Goal: Navigation & Orientation: Go to known website

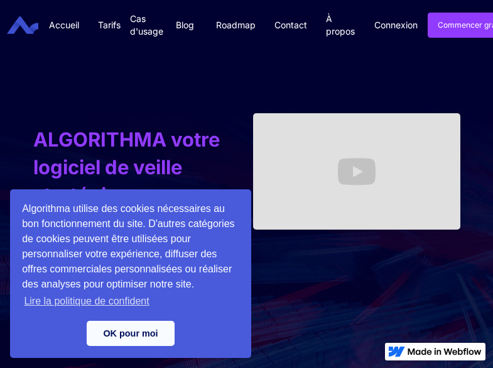
click at [67, 367] on html "Algorithma utilise des cookies nécessaires au bon fonctionnement du site. D'aut…" at bounding box center [246, 184] width 493 height 368
click at [284, 367] on html "Algorithma utilise des cookies nécessaires au bon fonctionnement du site. D'aut…" at bounding box center [246, 184] width 493 height 368
click at [67, 367] on html "Algorithma utilise des cookies nécessaires au bon fonctionnement du site. D'aut…" at bounding box center [246, 184] width 493 height 368
click at [284, 367] on html "Algorithma utilise des cookies nécessaires au bon fonctionnement du site. D'aut…" at bounding box center [246, 184] width 493 height 368
click at [67, 367] on html "Algorithma utilise des cookies nécessaires au bon fonctionnement du site. D'aut…" at bounding box center [246, 184] width 493 height 368
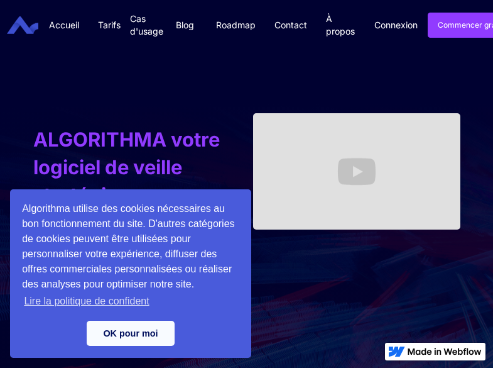
click at [284, 367] on html "Algorithma utilise des cookies nécessaires au bon fonctionnement du site. D'aut…" at bounding box center [246, 184] width 493 height 368
click at [67, 367] on html "Algorithma utilise des cookies nécessaires au bon fonctionnement du site. D'aut…" at bounding box center [246, 184] width 493 height 368
click at [284, 367] on html "Algorithma utilise des cookies nécessaires au bon fonctionnement du site. D'aut…" at bounding box center [246, 184] width 493 height 368
click at [67, 367] on html "Algorithma utilise des cookies nécessaires au bon fonctionnement du site. D'aut…" at bounding box center [246, 184] width 493 height 368
click at [284, 367] on html "Algorithma utilise des cookies nécessaires au bon fonctionnement du site. D'aut…" at bounding box center [246, 184] width 493 height 368
